Goal: Information Seeking & Learning: Learn about a topic

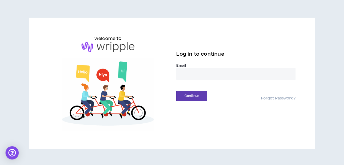
click at [206, 73] on input "email" at bounding box center [235, 74] width 119 height 12
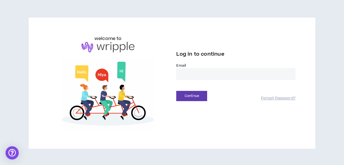
type input "**********"
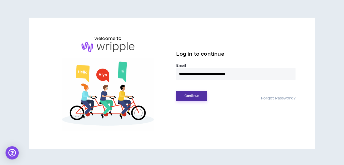
click at [192, 95] on button "Continue" at bounding box center [191, 96] width 31 height 10
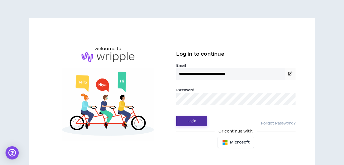
click at [195, 119] on button "Login" at bounding box center [191, 121] width 31 height 10
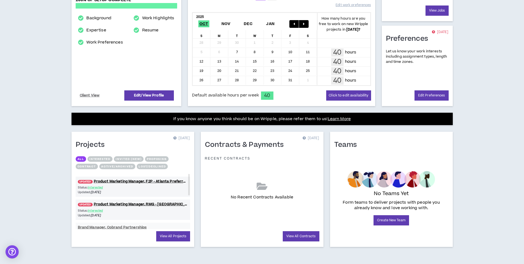
scroll to position [108, 0]
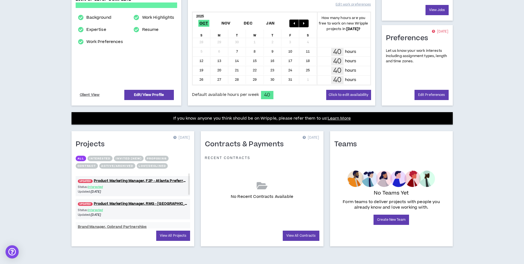
drag, startPoint x: 189, startPoint y: 176, endPoint x: 188, endPoint y: 163, distance: 12.9
click at [188, 163] on div "All Interested Invited (new) Proposing Contract Active/Archived Lost/Declined U…" at bounding box center [133, 191] width 114 height 73
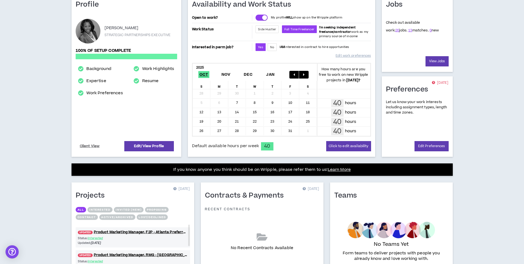
scroll to position [0, 0]
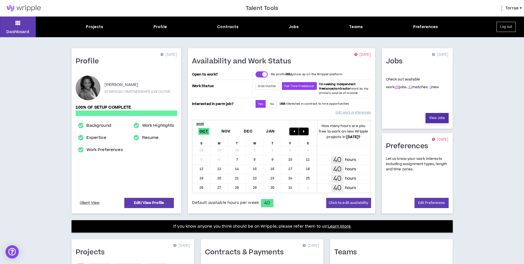
click at [348, 121] on link "View Jobs" at bounding box center [437, 118] width 23 height 10
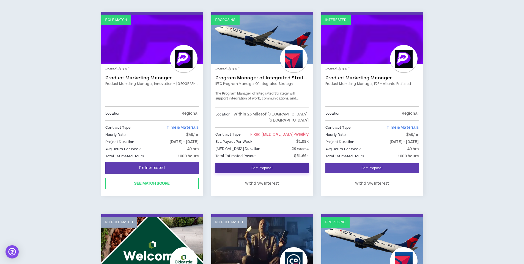
scroll to position [454, 0]
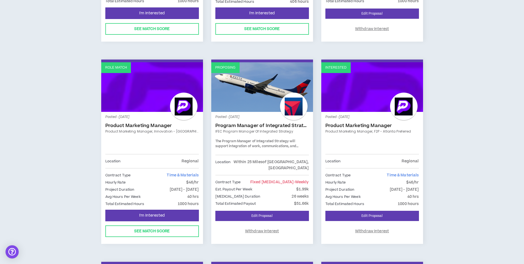
click at [268, 129] on link "IFEC Program Manager of Integrated Strategy" at bounding box center [262, 131] width 94 height 5
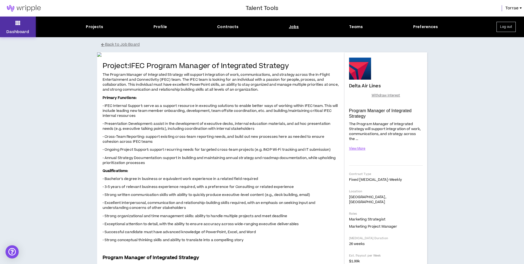
click at [17, 22] on icon at bounding box center [17, 23] width 5 height 8
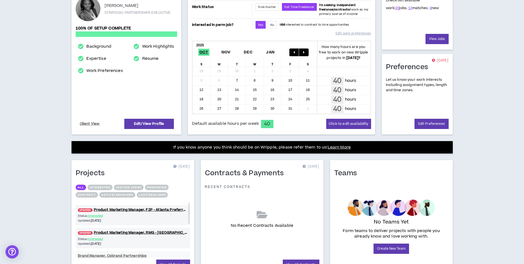
scroll to position [108, 0]
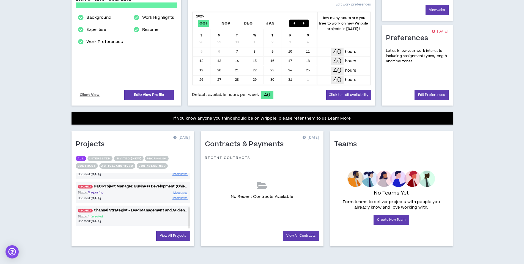
drag, startPoint x: 189, startPoint y: 186, endPoint x: 192, endPoint y: 227, distance: 41.1
click at [192, 165] on div "Projects [DATE] All Interested Invited (new) Proposing Contract Active/Archived…" at bounding box center [133, 188] width 123 height 115
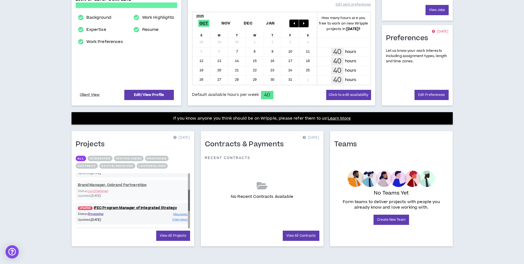
drag, startPoint x: 188, startPoint y: 222, endPoint x: 190, endPoint y: 204, distance: 17.7
click at [190, 165] on div at bounding box center [189, 199] width 2 height 21
click at [129, 165] on div "UPDATED! Product Marketing Manager, F2P - [GEOGRAPHIC_DATA] Preferred Status: I…" at bounding box center [133, 203] width 114 height 142
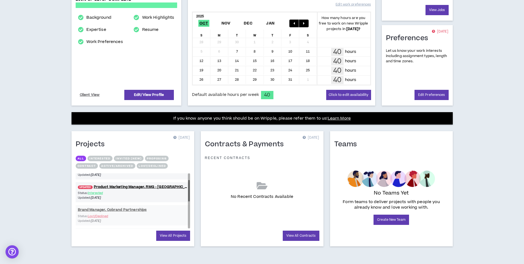
drag, startPoint x: 189, startPoint y: 203, endPoint x: 190, endPoint y: 193, distance: 9.7
click at [190, 165] on div at bounding box center [189, 200] width 2 height 55
click at [113, 165] on div "UPDATED! Product Marketing Manager, F2P - [GEOGRAPHIC_DATA] Preferred Status: I…" at bounding box center [133, 227] width 114 height 142
click at [108, 165] on div "UPDATED! Product Marketing Manager, F2P - [GEOGRAPHIC_DATA] Preferred Status: I…" at bounding box center [133, 227] width 114 height 142
click at [91, 165] on div "UPDATED! Product Marketing Manager, F2P - [GEOGRAPHIC_DATA] Preferred Status: I…" at bounding box center [133, 227] width 114 height 142
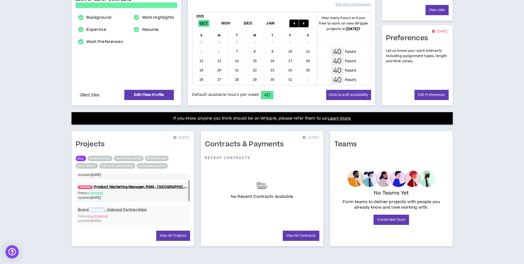
click at [91, 165] on div "UPDATED! Product Marketing Manager, F2P - [GEOGRAPHIC_DATA] Preferred Status: I…" at bounding box center [133, 227] width 114 height 142
click at [100, 165] on div "UPDATED! Product Marketing Manager, F2P - [GEOGRAPHIC_DATA] Preferred Status: I…" at bounding box center [133, 227] width 114 height 142
click at [56, 165] on div "Dashboard Projects Profile Contracts Jobs Teams Preferences Log out Profile [DA…" at bounding box center [262, 86] width 524 height 355
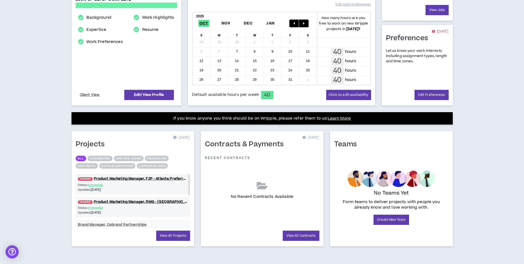
drag, startPoint x: 189, startPoint y: 196, endPoint x: 193, endPoint y: 189, distance: 7.9
click at [193, 165] on div "Projects [DATE] All Interested Invited (new) Proposing Contract Active/Archived…" at bounding box center [133, 188] width 123 height 115
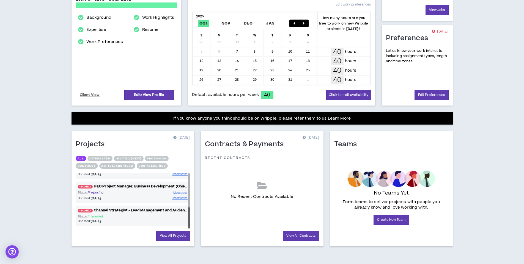
drag, startPoint x: 190, startPoint y: 216, endPoint x: 190, endPoint y: 224, distance: 8.0
click at [190, 165] on div at bounding box center [189, 200] width 2 height 55
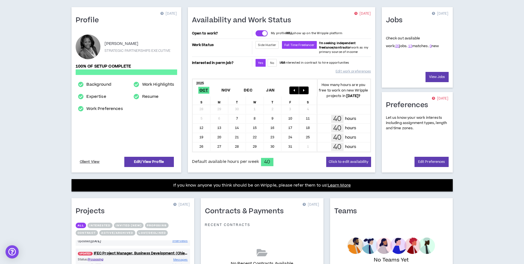
scroll to position [0, 0]
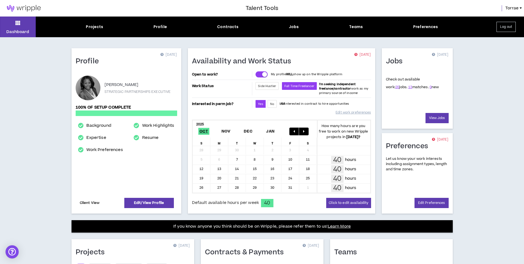
click at [92, 165] on link "Client View" at bounding box center [90, 203] width 22 height 10
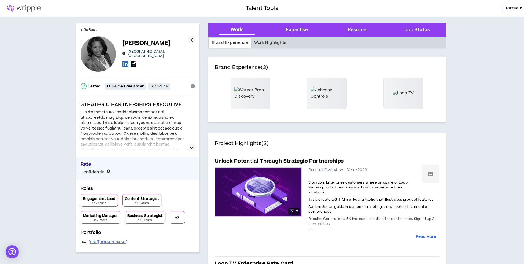
click at [272, 42] on div "Work Highlights" at bounding box center [270, 43] width 38 height 10
click at [273, 41] on div "Work Highlights" at bounding box center [270, 43] width 38 height 10
click at [84, 29] on span "Go Back" at bounding box center [90, 29] width 13 height 5
